Goal: Task Accomplishment & Management: Manage account settings

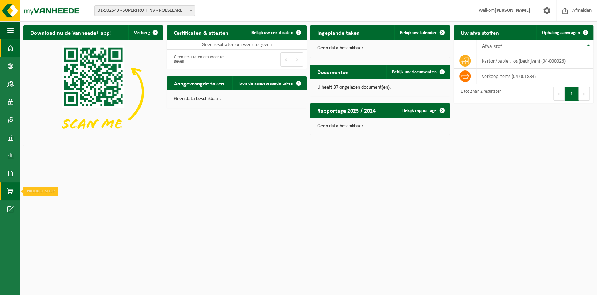
click at [9, 191] on span at bounding box center [10, 192] width 6 height 18
click at [587, 10] on span "Afmelden" at bounding box center [582, 10] width 23 height 21
